Goal: Task Accomplishment & Management: Manage account settings

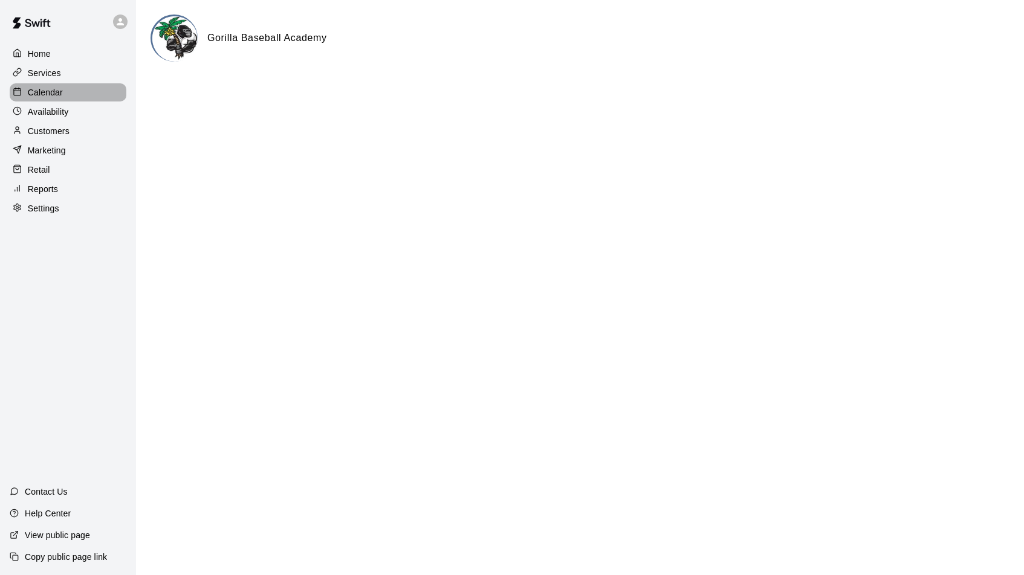
click at [42, 94] on p "Calendar" at bounding box center [45, 92] width 35 height 12
click at [52, 92] on p "Calendar" at bounding box center [45, 92] width 35 height 12
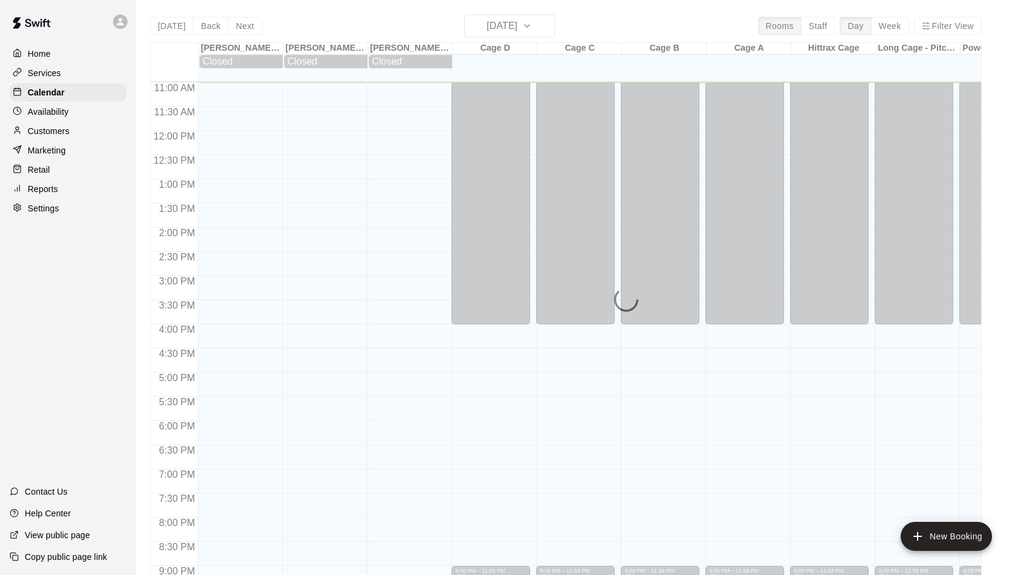
scroll to position [531, 0]
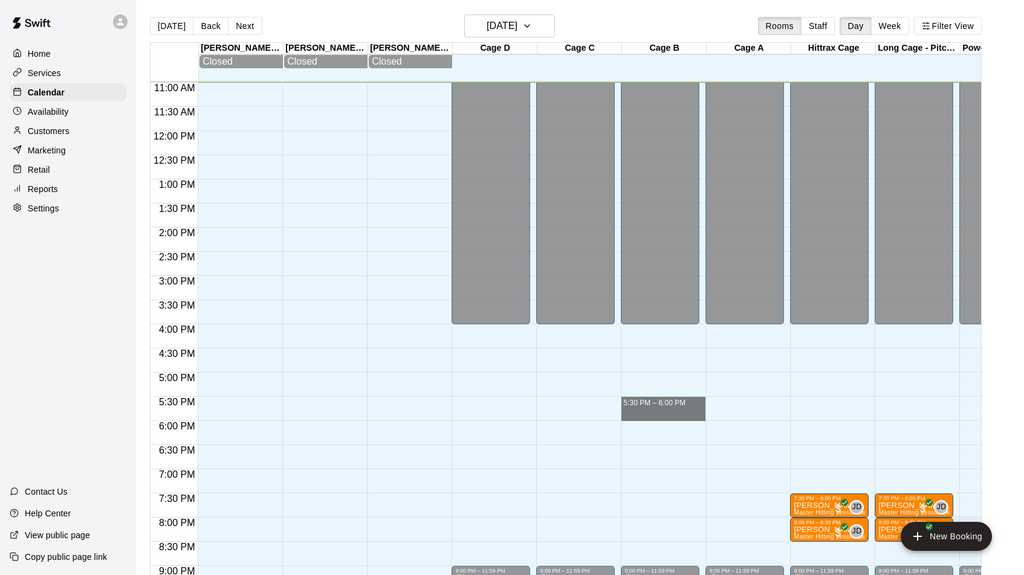
drag, startPoint x: 642, startPoint y: 407, endPoint x: 544, endPoint y: 412, distance: 97.4
click at [544, 412] on div "12:00 AM 12:30 AM 1:00 AM 1:30 AM 2:00 AM 2:30 AM 3:00 AM 3:30 AM 4:00 AM 4:30 …" at bounding box center [565, 335] width 830 height 508
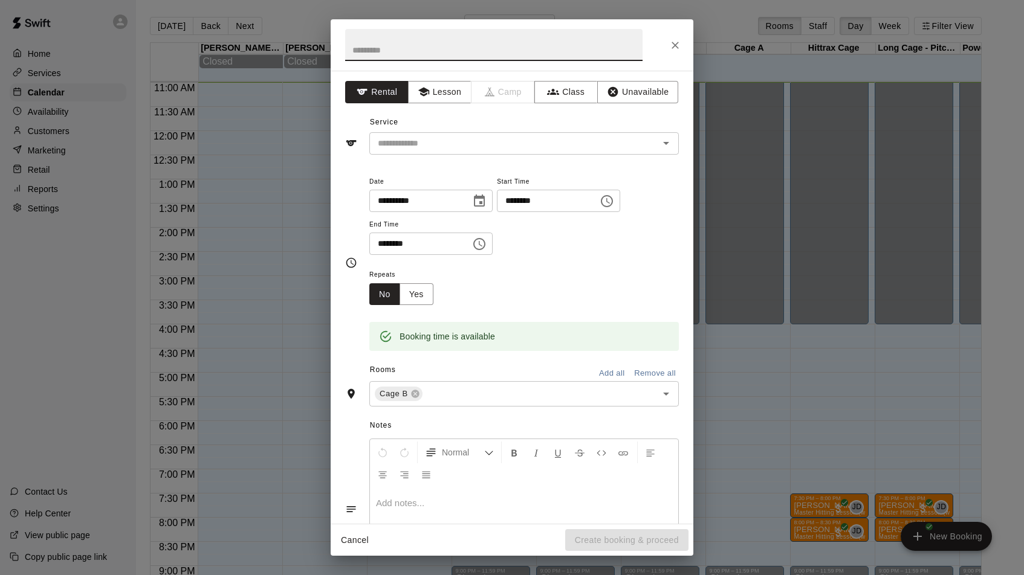
click at [675, 45] on icon "Close" at bounding box center [674, 45] width 7 height 7
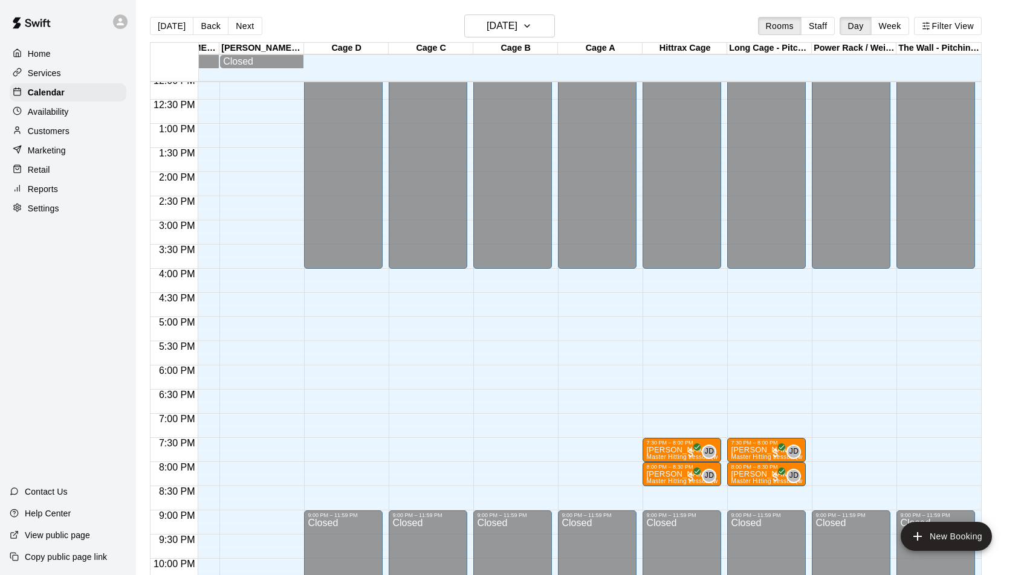
scroll to position [0, 148]
click at [56, 54] on div "Home" at bounding box center [68, 54] width 117 height 18
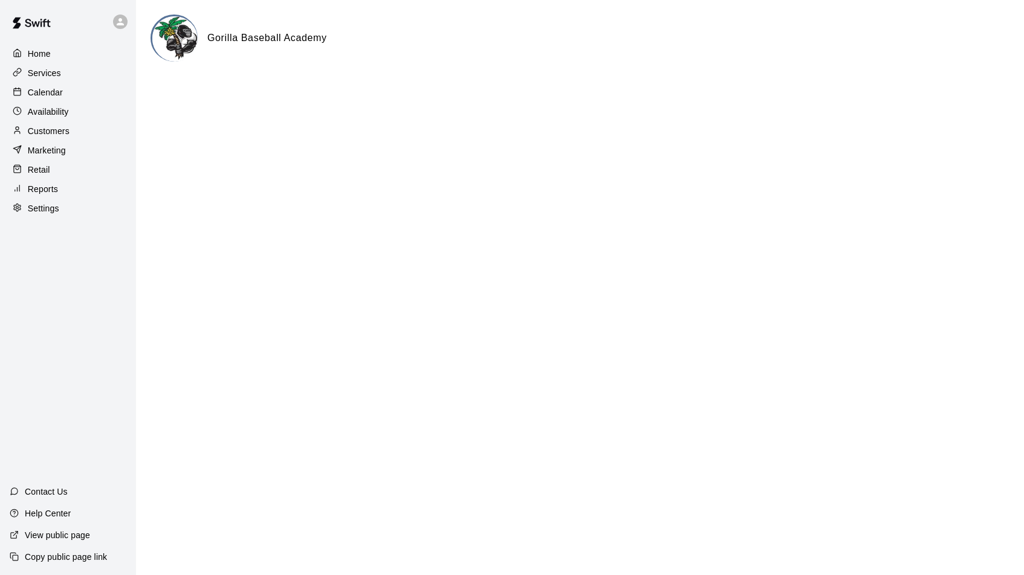
click at [42, 128] on p "Customers" at bounding box center [49, 131] width 42 height 12
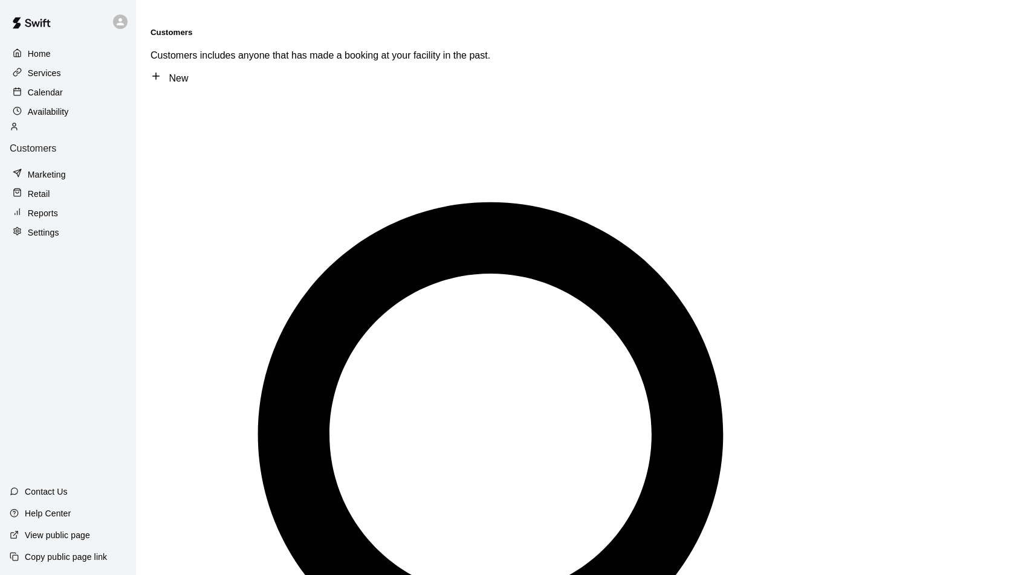
type input "*******"
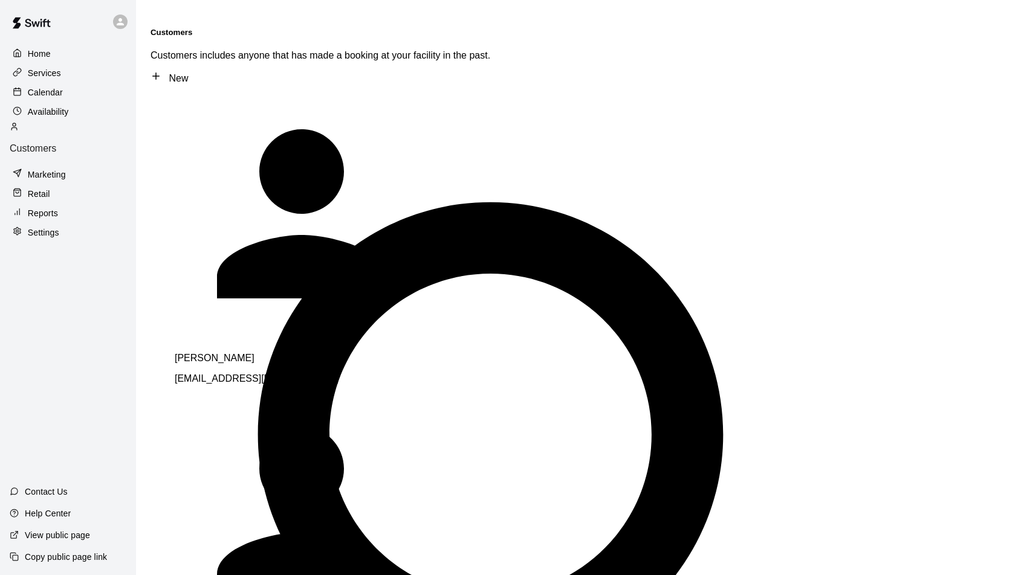
click at [231, 353] on p "Treyson Merel" at bounding box center [344, 358] width 338 height 11
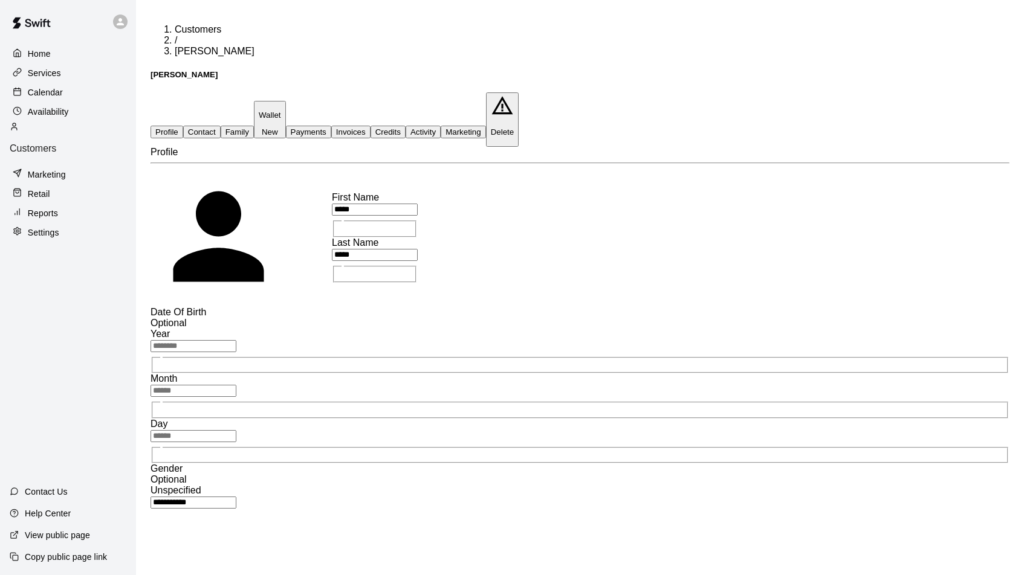
click at [254, 126] on button "Family" at bounding box center [237, 132] width 33 height 13
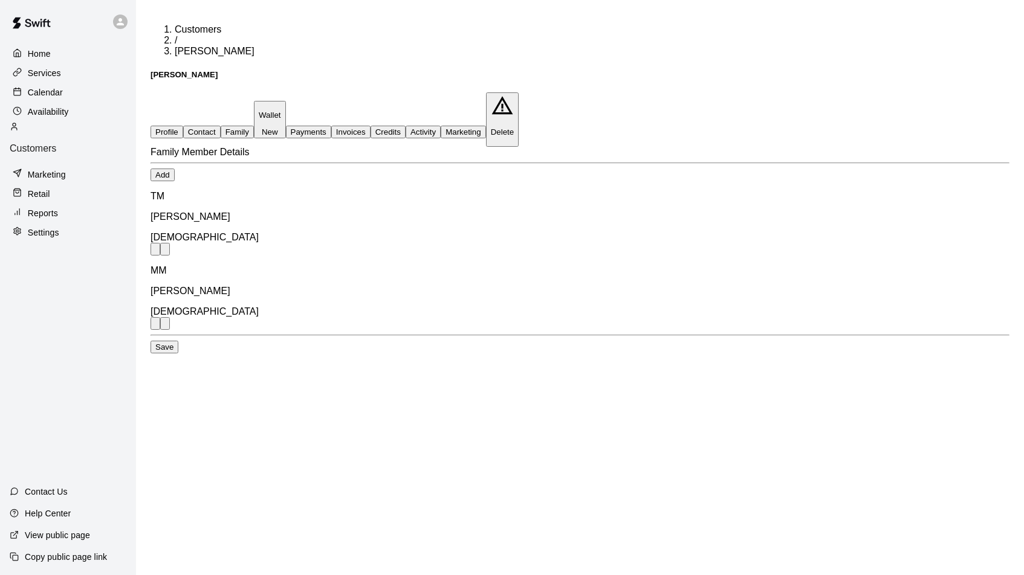
click at [237, 215] on p "Treyson Merel" at bounding box center [579, 217] width 859 height 11
click at [182, 202] on p "TM" at bounding box center [579, 196] width 859 height 11
click at [155, 252] on icon "Edit Member" at bounding box center [155, 252] width 0 height 0
type input "**********"
click at [92, 383] on icon "Close" at bounding box center [92, 383] width 0 height 0
